Goal: Transaction & Acquisition: Purchase product/service

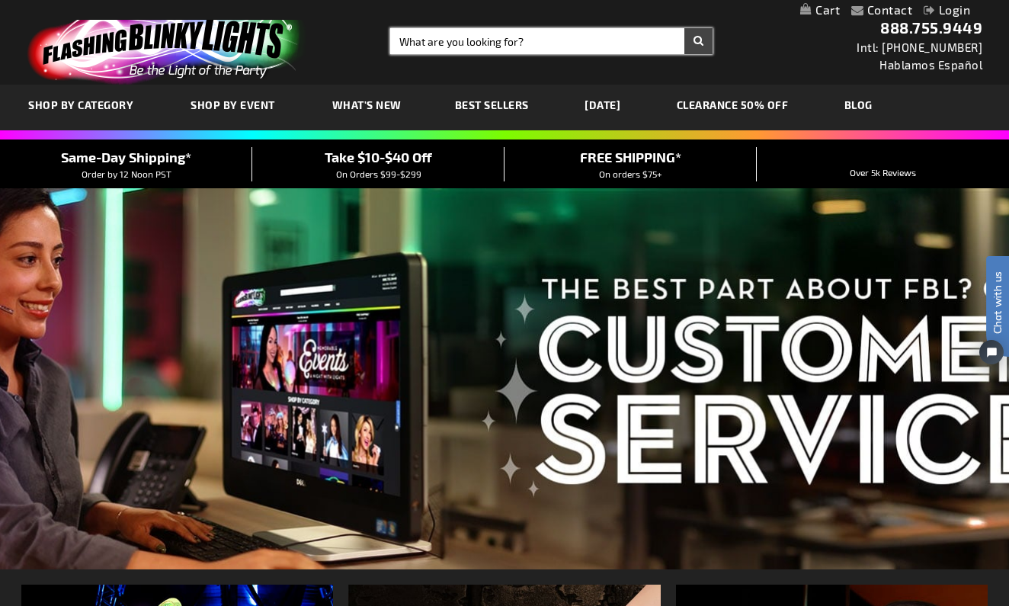
click at [525, 43] on input "Search" at bounding box center [551, 41] width 322 height 26
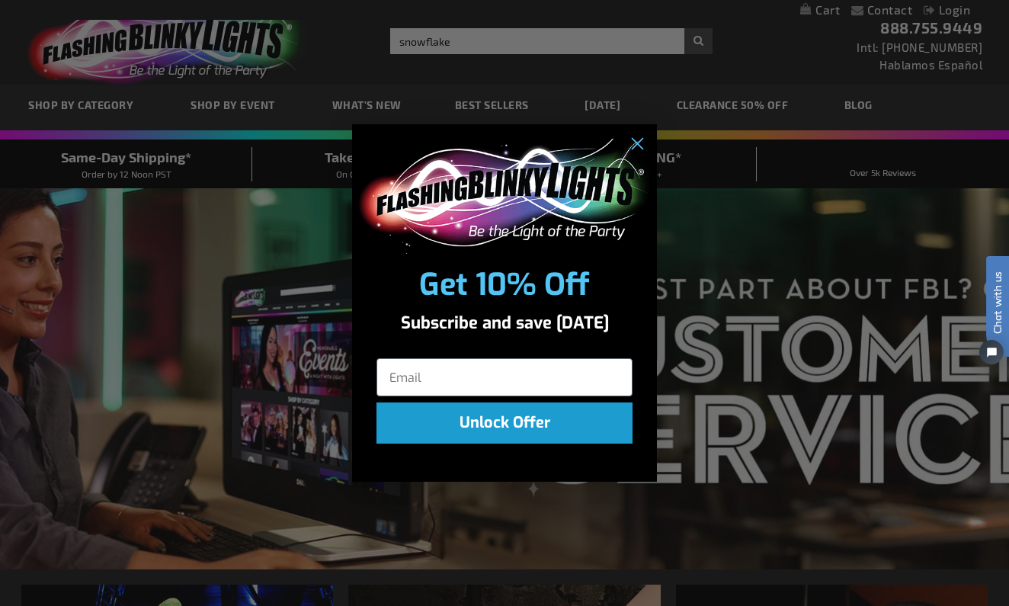
click input "Submit" at bounding box center [0, 0] width 0 height 0
click at [637, 151] on circle "Close dialog" at bounding box center [636, 144] width 25 height 25
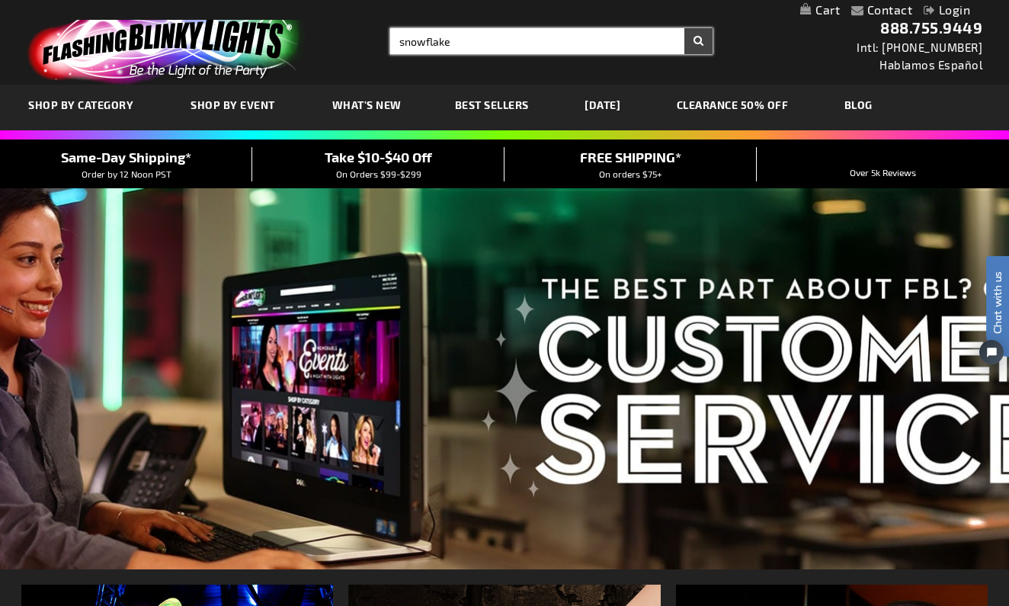
type input "snowflake"
click at [489, 45] on input "snowflake" at bounding box center [551, 41] width 322 height 26
click at [698, 41] on button "Search" at bounding box center [698, 41] width 28 height 26
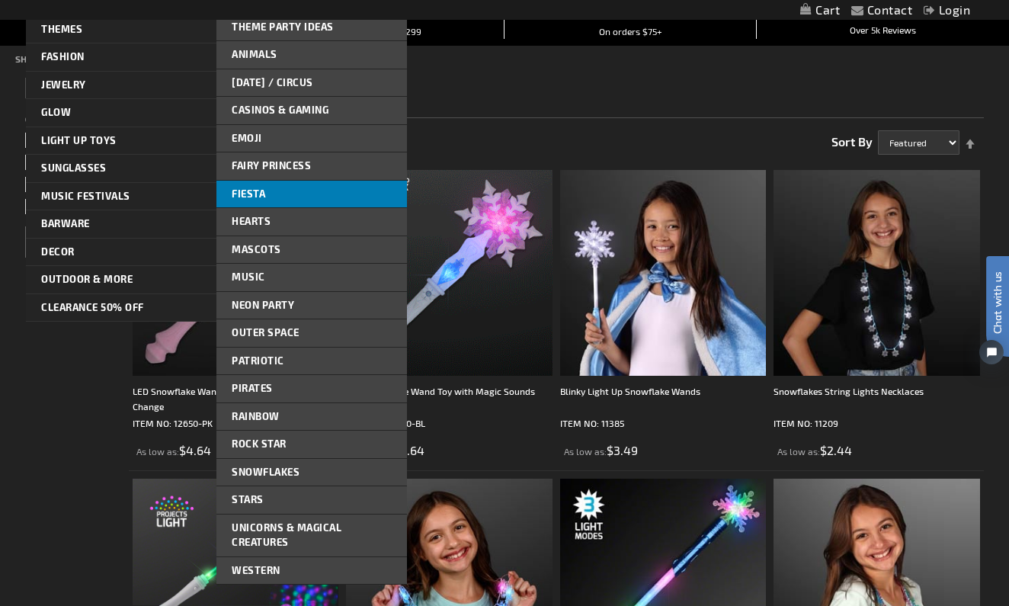
scroll to position [146, 0]
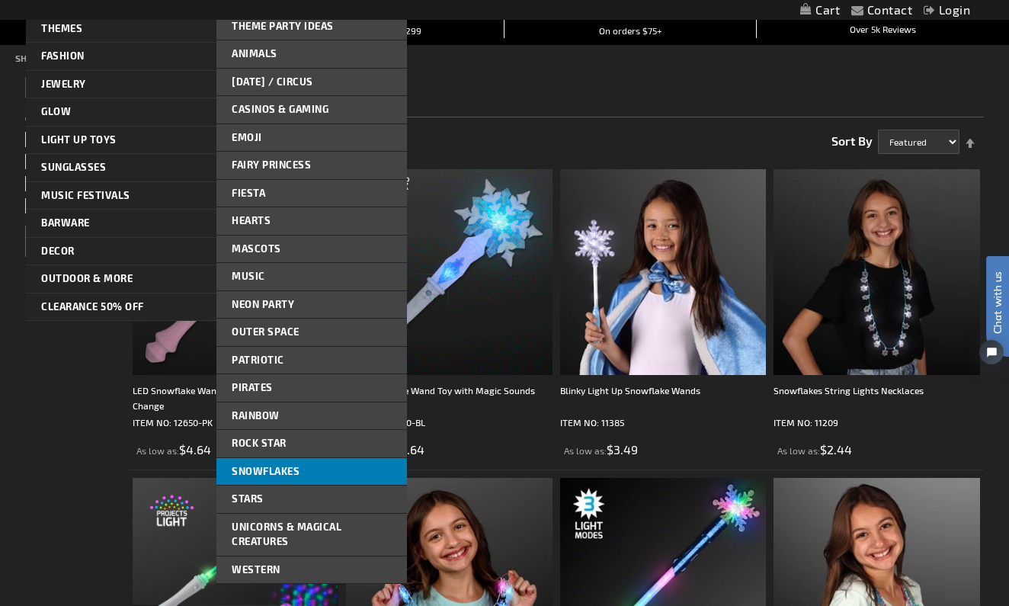
click at [291, 465] on span "Snowflakes" at bounding box center [266, 471] width 68 height 12
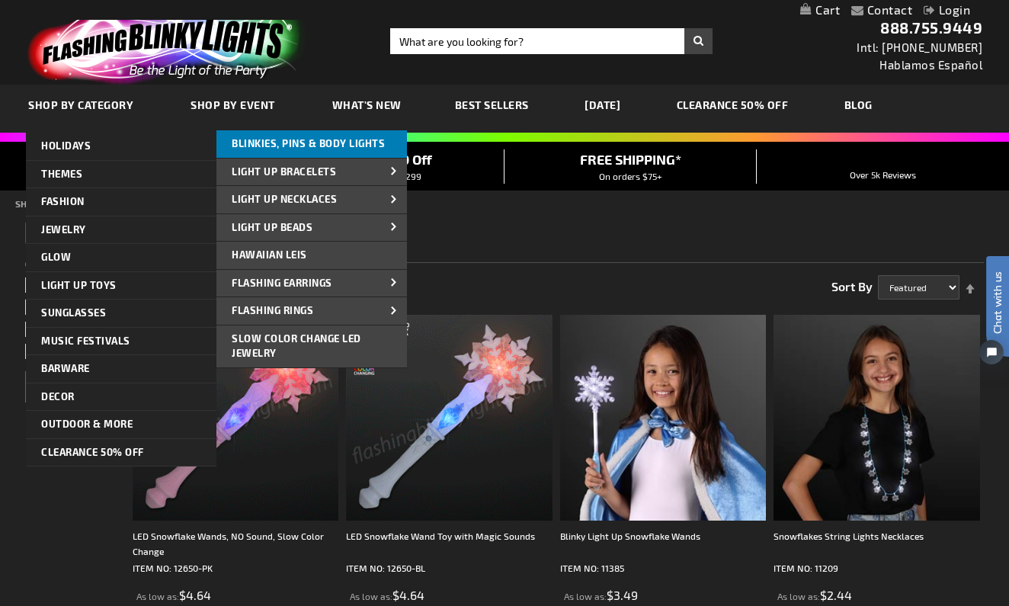
click at [286, 141] on span "Blinkies, Pins & Body Lights" at bounding box center [308, 143] width 153 height 12
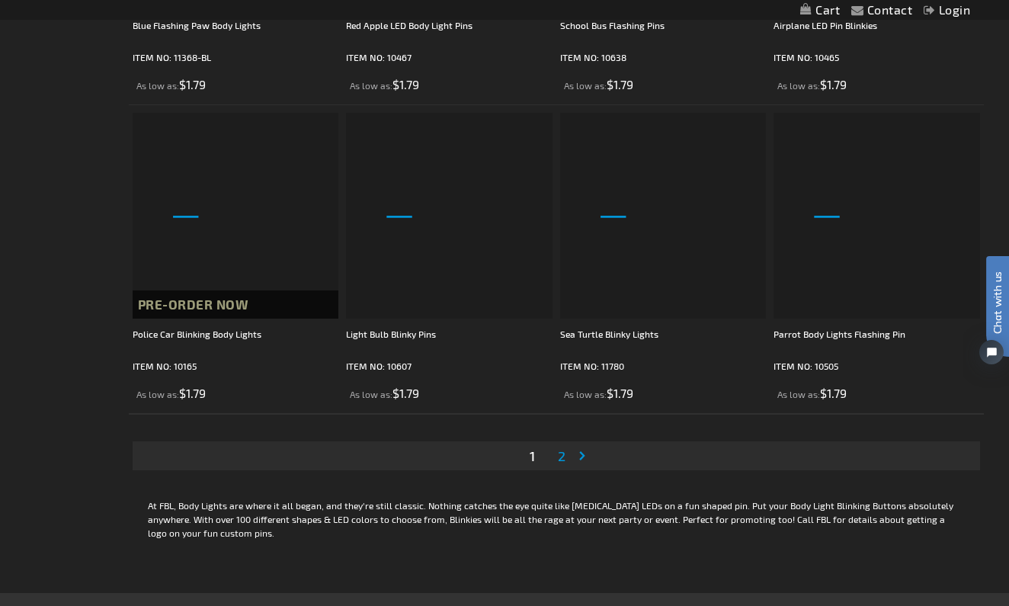
scroll to position [4529, 0]
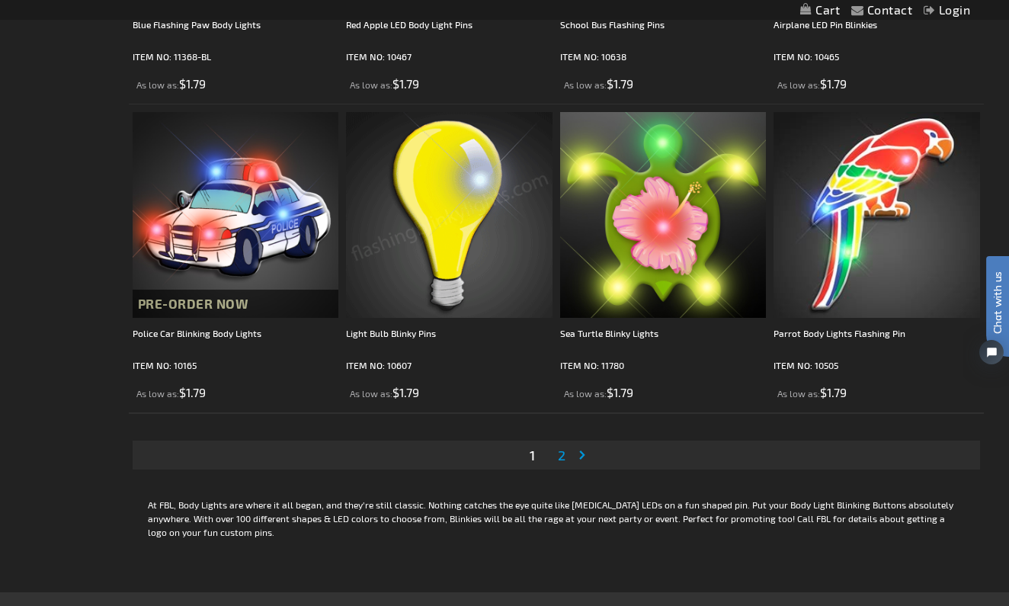
click at [562, 462] on span "2" at bounding box center [562, 455] width 8 height 17
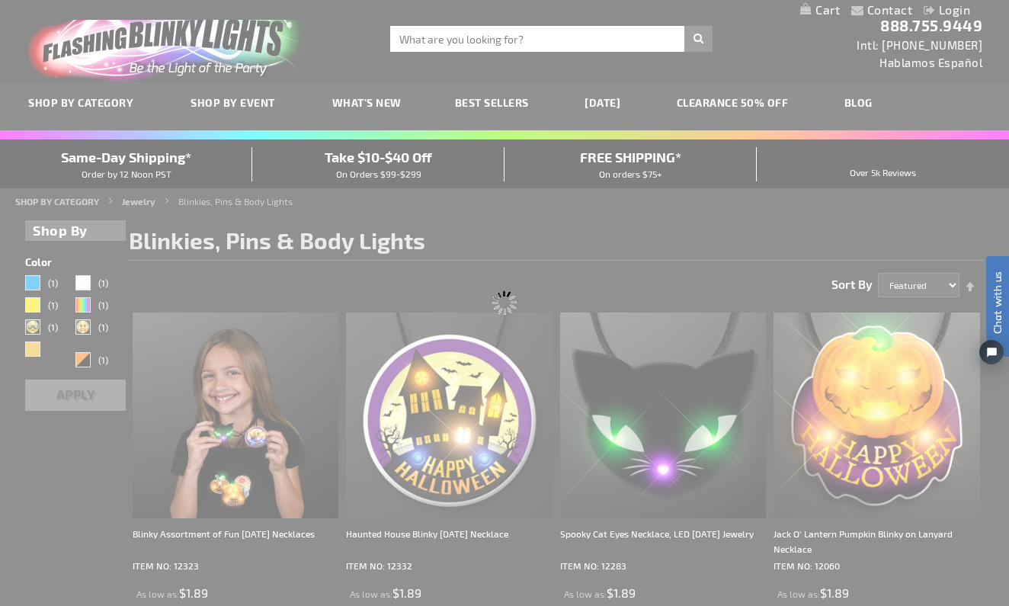
scroll to position [0, 0]
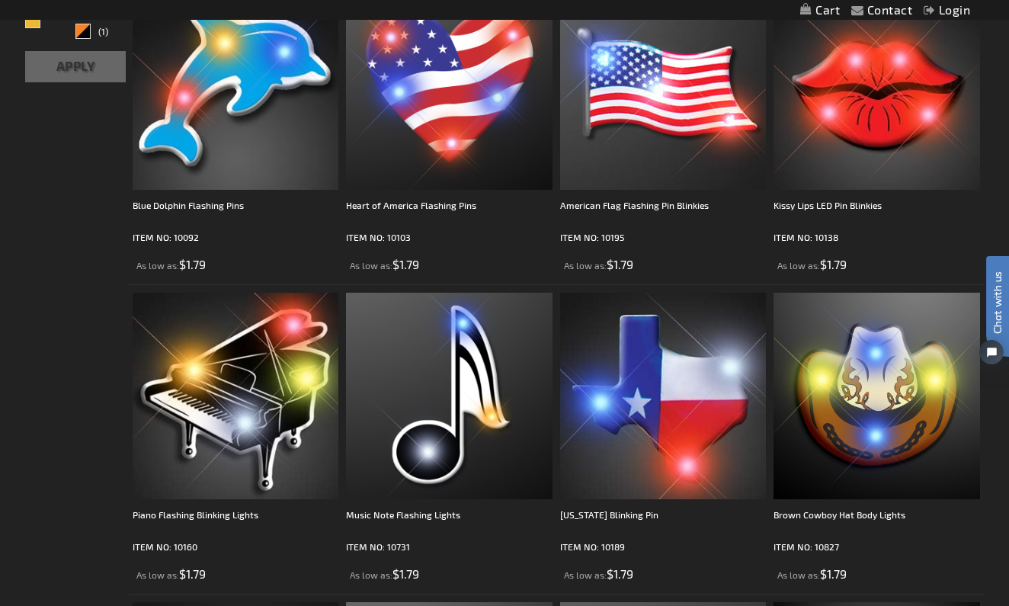
scroll to position [319, 0]
